Goal: Check status: Check status

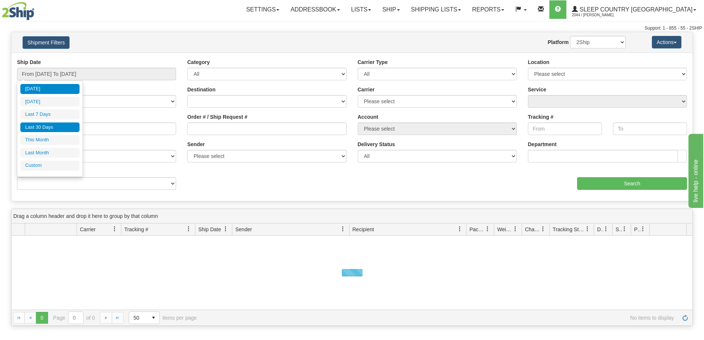
click at [56, 125] on li "Last 30 Days" at bounding box center [49, 128] width 59 height 10
type input "From [DATE] To [DATE]"
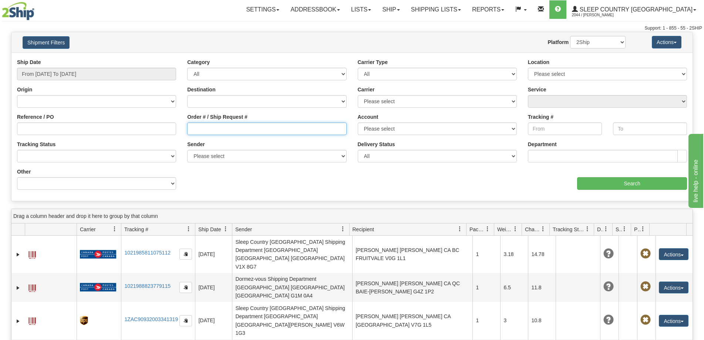
click at [219, 124] on input "Order # / Ship Request #" at bounding box center [266, 129] width 159 height 13
paste input "9000I094046"
type input "9000I094046"
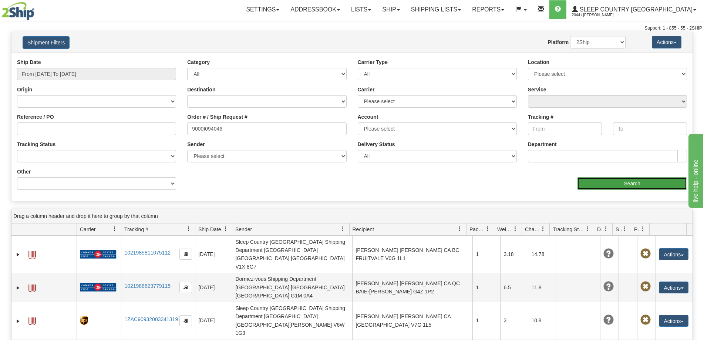
click at [595, 187] on input "Search" at bounding box center [632, 183] width 110 height 13
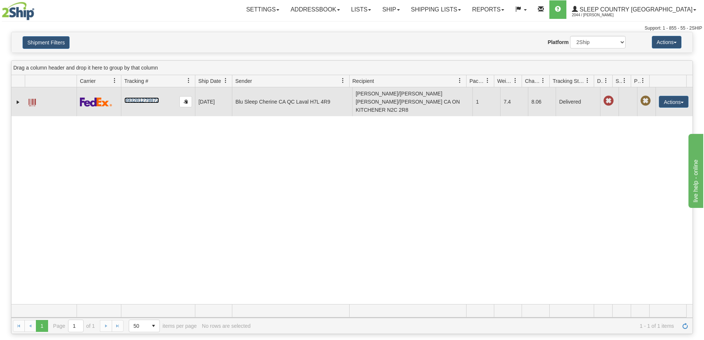
click at [139, 97] on link "393281279872" at bounding box center [141, 100] width 34 height 6
click at [35, 99] on span at bounding box center [31, 102] width 7 height 7
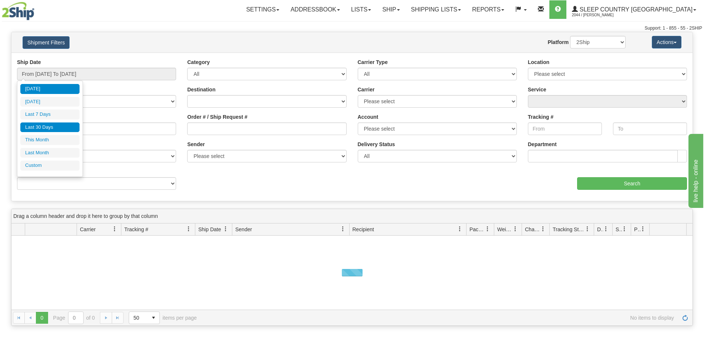
click at [52, 125] on li "Last 30 Days" at bounding box center [49, 128] width 59 height 10
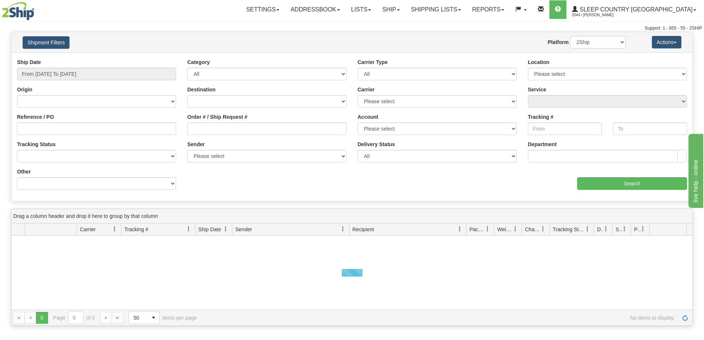
type input "From [DATE] To [DATE]"
click at [209, 126] on input "Order # / Ship Request #" at bounding box center [266, 129] width 159 height 13
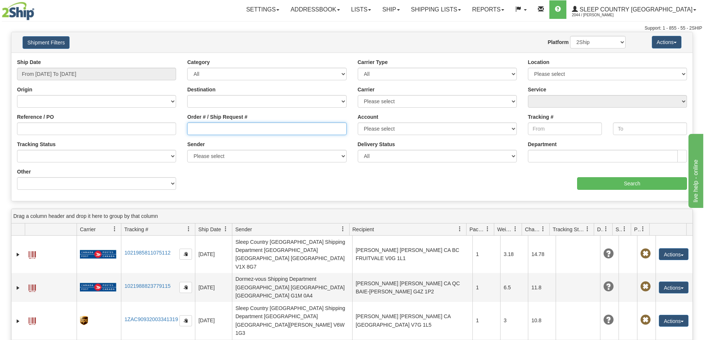
paste input "9000I085165"
type input "9000I085165"
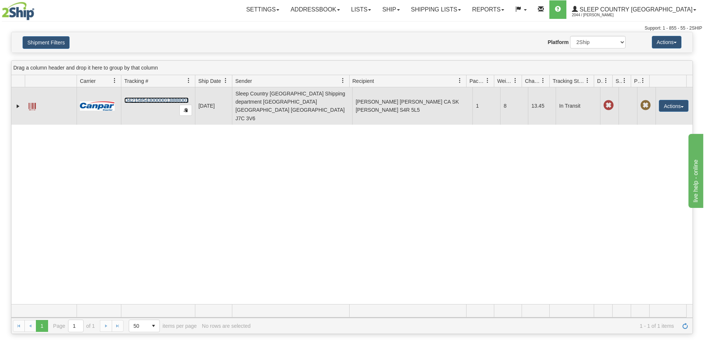
click at [149, 97] on link "D421585430000013888001" at bounding box center [156, 100] width 64 height 6
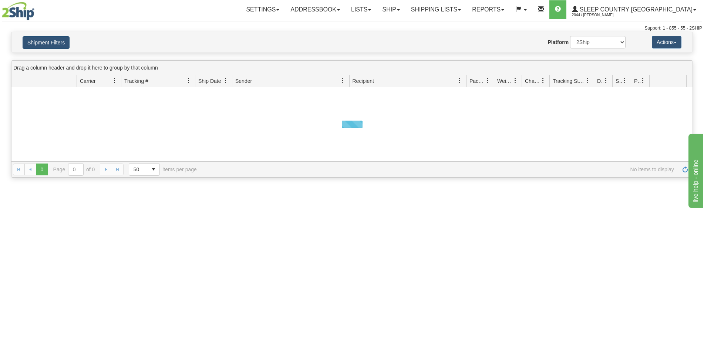
click at [58, 44] on button "Shipment Filters" at bounding box center [46, 42] width 47 height 13
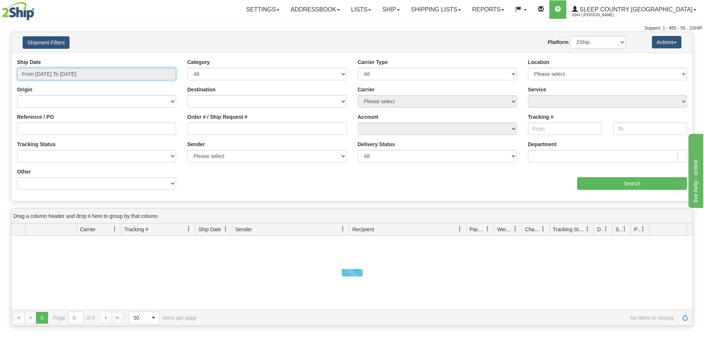
drag, startPoint x: 58, startPoint y: 76, endPoint x: 59, endPoint y: 90, distance: 14.5
click at [58, 76] on input "From [DATE] To [DATE]" at bounding box center [96, 74] width 159 height 13
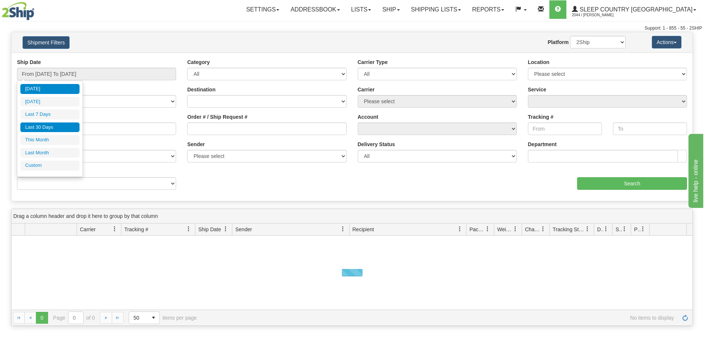
click at [48, 130] on li "Last 30 Days" at bounding box center [49, 128] width 59 height 10
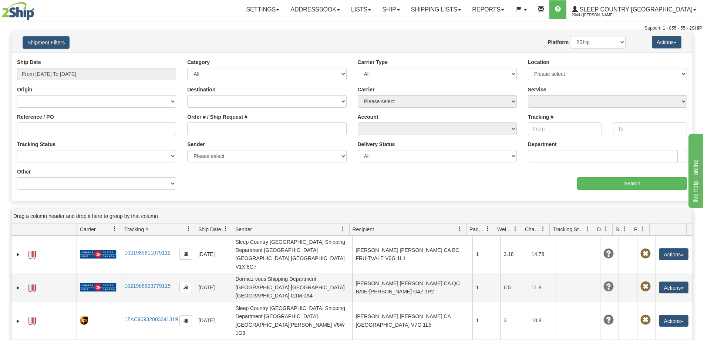
type input "From [DATE] To [DATE]"
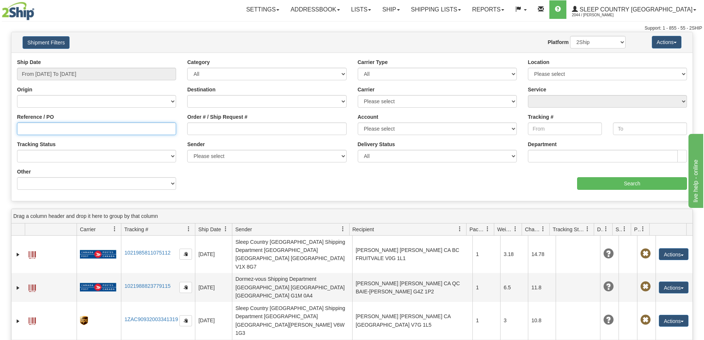
drag, startPoint x: 168, startPoint y: 126, endPoint x: 182, endPoint y: 130, distance: 15.0
click at [181, 130] on div "Reference / PO" at bounding box center [96, 126] width 170 height 27
click at [196, 131] on div "Order # / Ship Request #" at bounding box center [267, 126] width 170 height 27
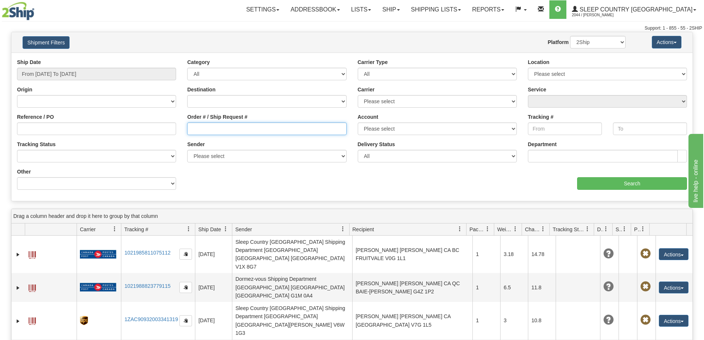
click at [205, 132] on input "Order # / Ship Request #" at bounding box center [266, 129] width 159 height 13
paste input "SHIRLEY SCHUETT"
drag, startPoint x: 256, startPoint y: 127, endPoint x: 139, endPoint y: 127, distance: 117.3
click at [139, 58] on div "Reference / PO Order # / Ship Request # SHIRLEY SCHUETT Account Please select C…" at bounding box center [351, 58] width 681 height 0
type input "9000I085165"
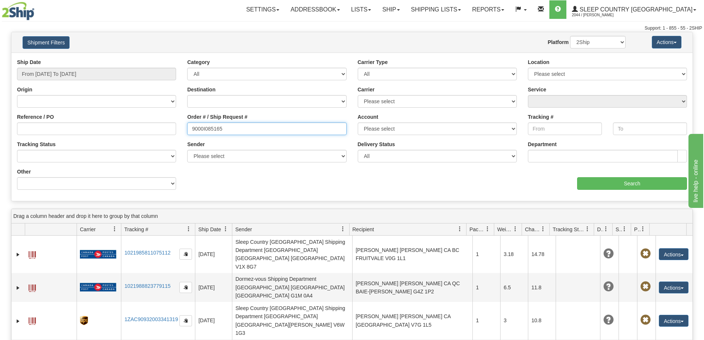
click at [240, 128] on input "9000I085165" at bounding box center [266, 129] width 159 height 13
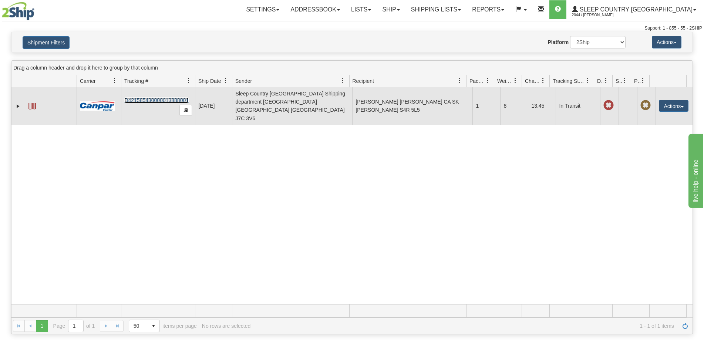
click at [162, 97] on link "D421585430000013888001" at bounding box center [156, 100] width 64 height 6
drag, startPoint x: 123, startPoint y: 94, endPoint x: 181, endPoint y: 93, distance: 58.1
click at [181, 93] on td "D421585430000013888001" at bounding box center [158, 105] width 74 height 37
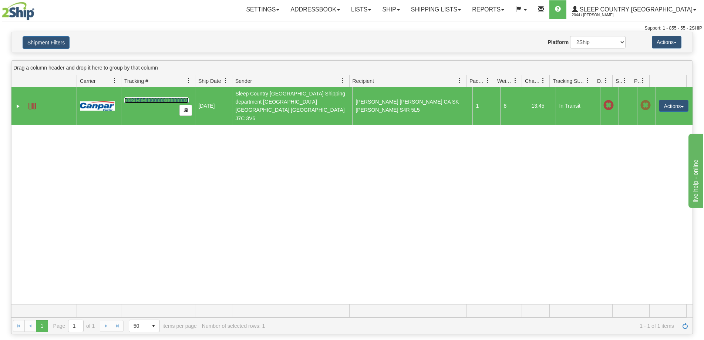
click at [181, 97] on link "D421585430000013888001" at bounding box center [156, 100] width 64 height 6
